Goal: Register for event/course

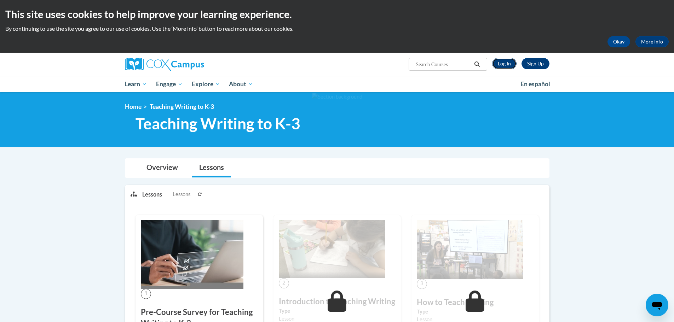
click at [496, 64] on link "Log In" at bounding box center [504, 63] width 24 height 11
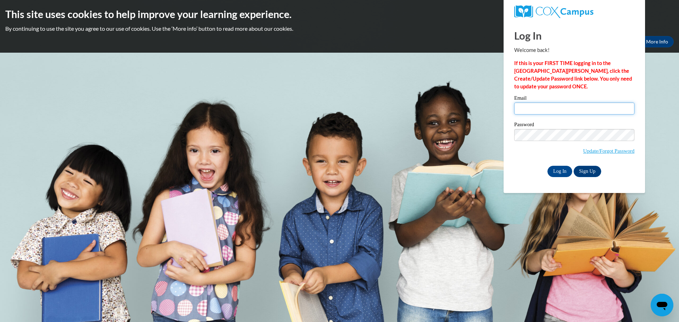
type input "jschlagenhaft@horicon.k12.wi.us"
click at [536, 109] on input "jschlagenhaft@horicon.k12.wi.us" at bounding box center [574, 109] width 120 height 12
click at [559, 168] on input "Log In" at bounding box center [560, 171] width 25 height 11
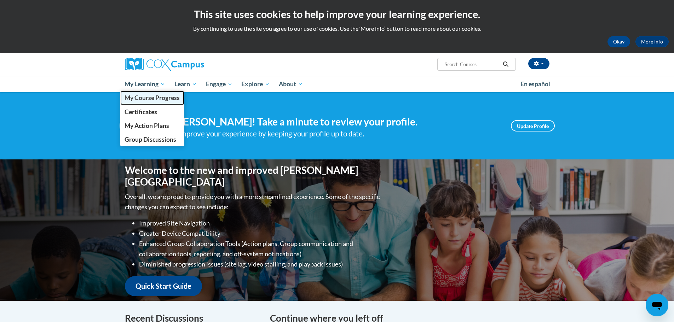
click at [142, 96] on span "My Course Progress" at bounding box center [152, 97] width 55 height 7
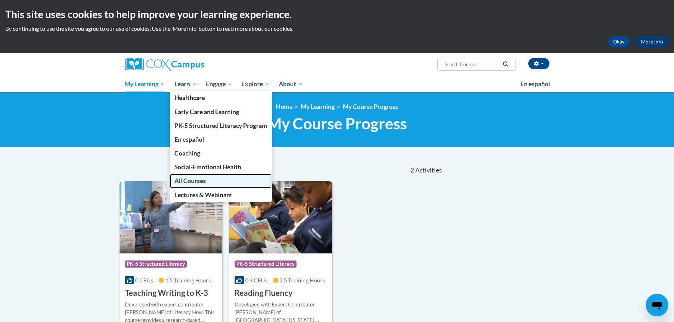
click at [199, 174] on link "All Courses" at bounding box center [221, 181] width 102 height 14
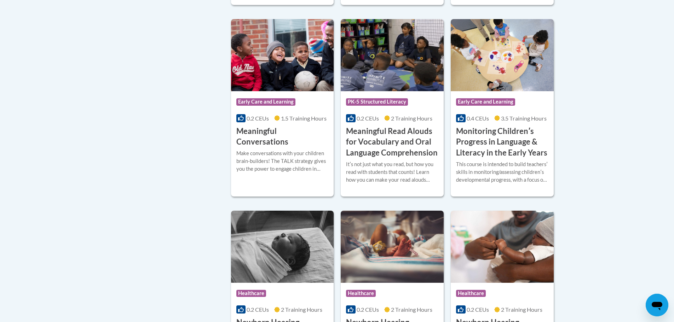
scroll to position [1101, 0]
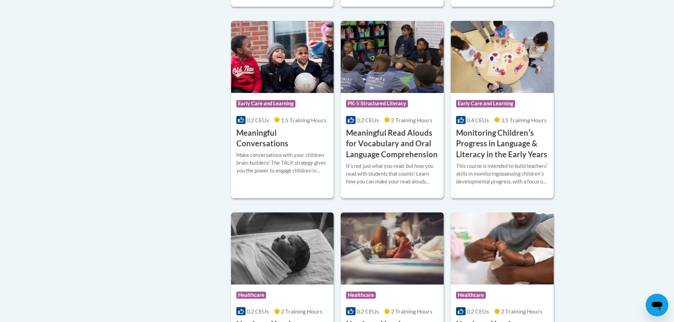
click at [412, 160] on h3 "Meaningful Read Alouds for Vocabulary and Oral Language Comprehension" at bounding box center [392, 144] width 92 height 33
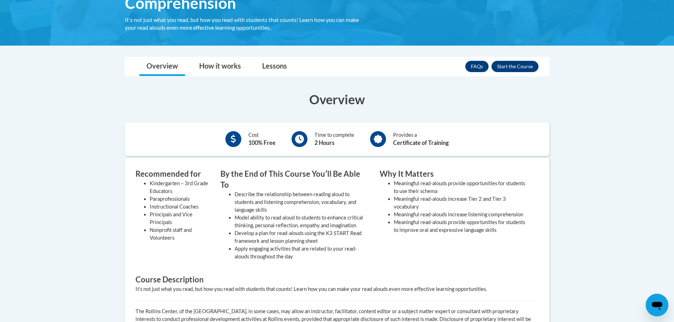
scroll to position [169, 0]
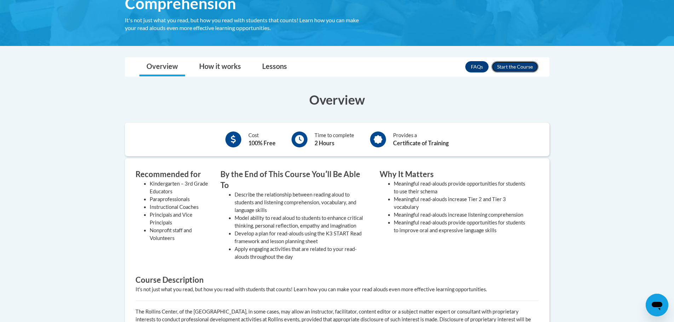
click at [510, 70] on button "Enroll" at bounding box center [514, 66] width 47 height 11
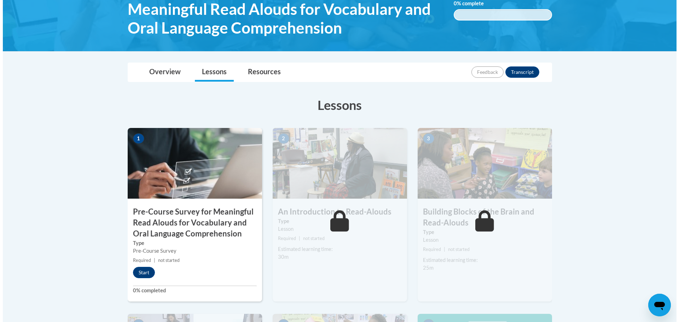
scroll to position [126, 0]
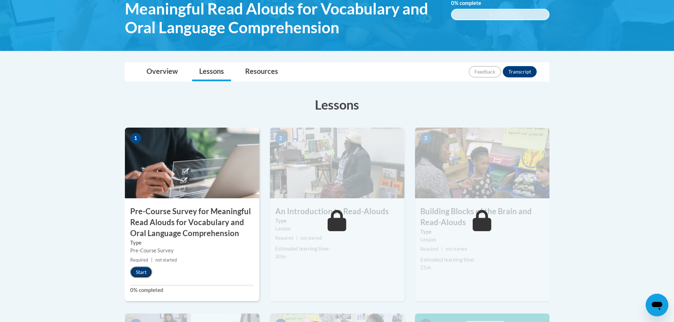
click at [144, 270] on button "Start" at bounding box center [141, 272] width 22 height 11
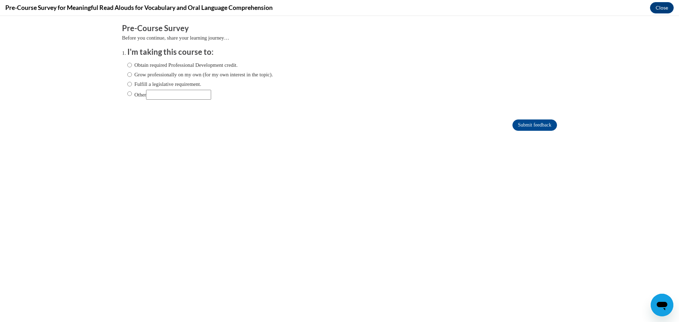
scroll to position [0, 0]
click at [127, 65] on input "Obtain required Professional Development credit." at bounding box center [129, 65] width 5 height 8
radio input "true"
click at [127, 76] on input "Grow professionally on my own (for my own interest in the topic)." at bounding box center [129, 75] width 5 height 8
radio input "true"
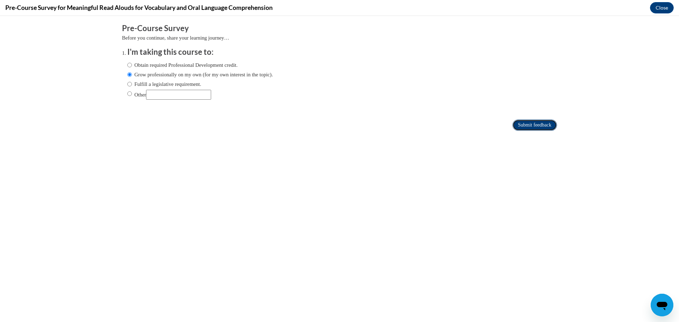
click at [515, 123] on input "Submit feedback" at bounding box center [535, 125] width 45 height 11
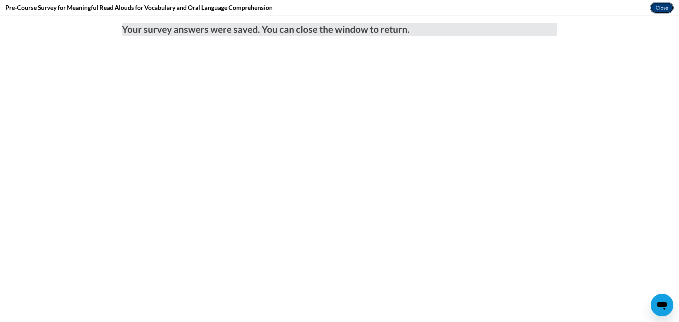
click at [655, 11] on button "Close" at bounding box center [662, 7] width 24 height 11
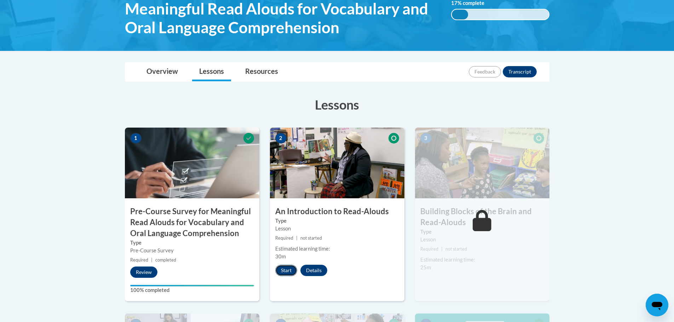
click at [281, 276] on button "Start" at bounding box center [286, 270] width 22 height 11
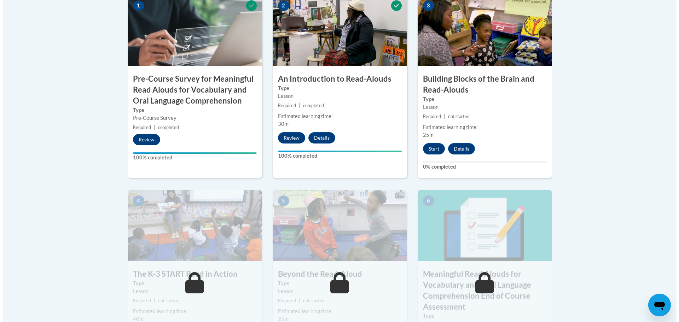
scroll to position [261, 0]
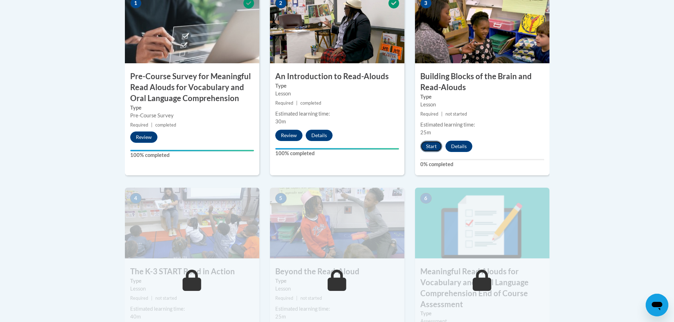
click at [437, 146] on button "Start" at bounding box center [431, 146] width 22 height 11
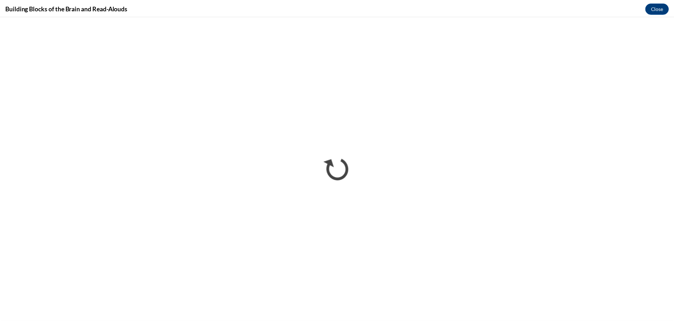
scroll to position [0, 0]
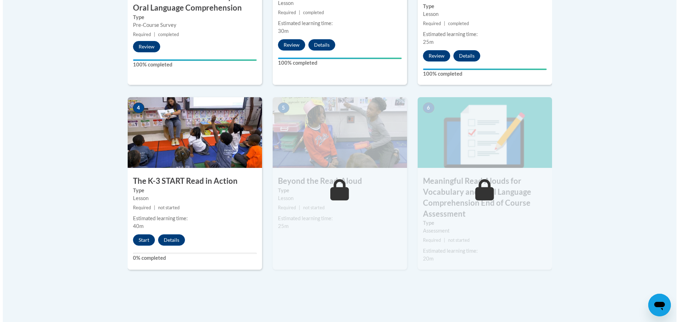
scroll to position [352, 0]
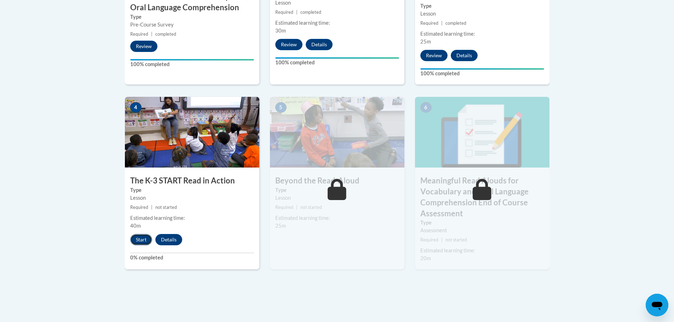
click at [148, 241] on button "Start" at bounding box center [141, 239] width 22 height 11
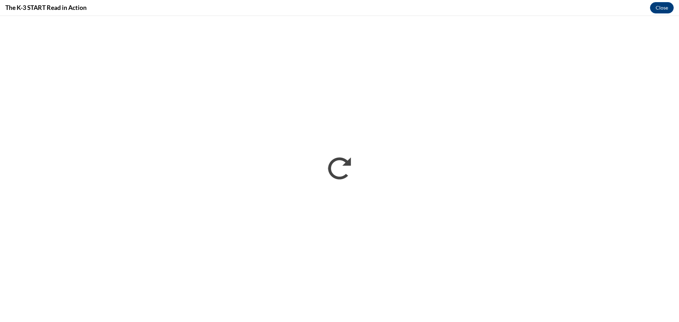
scroll to position [0, 0]
